Goal: Find specific page/section: Find specific page/section

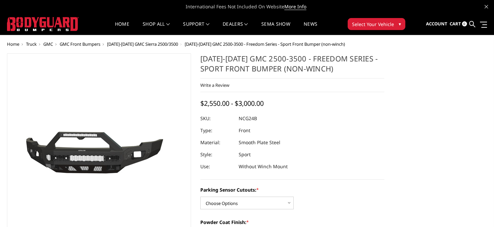
click at [57, 18] on img at bounding box center [43, 24] width 72 height 14
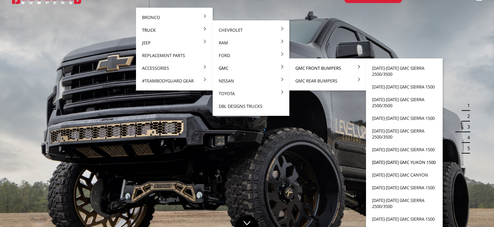
scroll to position [33, 0]
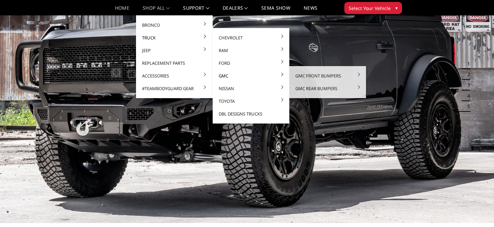
click at [226, 75] on link "GMC" at bounding box center [251, 75] width 71 height 13
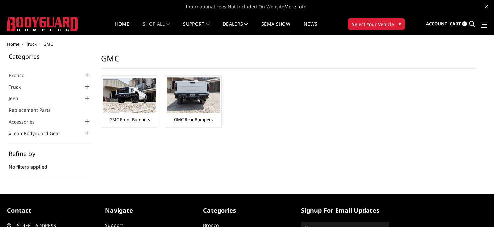
click at [31, 86] on li "Truck Chevrolet Chevrolet Front Bumpers 2024-2025 Chevrolet Silverado 2500/3500…" at bounding box center [50, 87] width 83 height 8
click at [90, 86] on div at bounding box center [87, 87] width 8 height 8
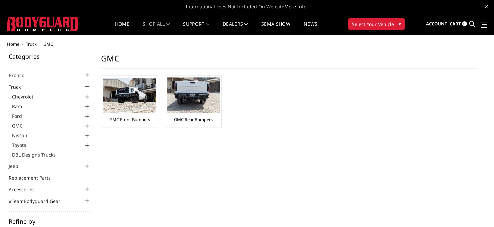
click at [88, 124] on div at bounding box center [87, 126] width 8 height 8
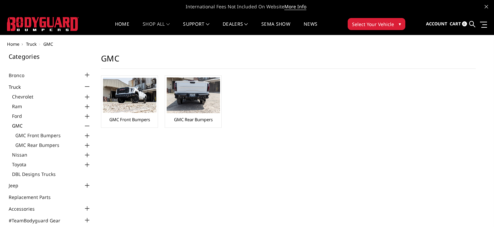
click at [88, 137] on div at bounding box center [87, 136] width 8 height 8
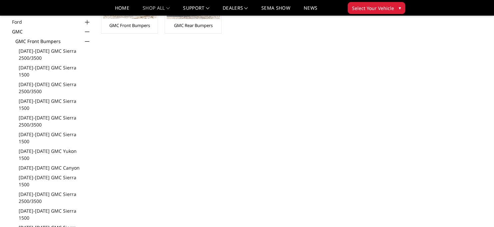
scroll to position [67, 0]
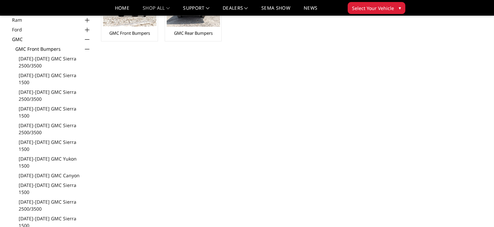
click at [474, 60] on div "Categories Bronco 2021-2025 Bronco Front 2021-2025 Bronco Rear 2021-2025 Bronco…" at bounding box center [247, 194] width 487 height 454
